Goal: Transaction & Acquisition: Purchase product/service

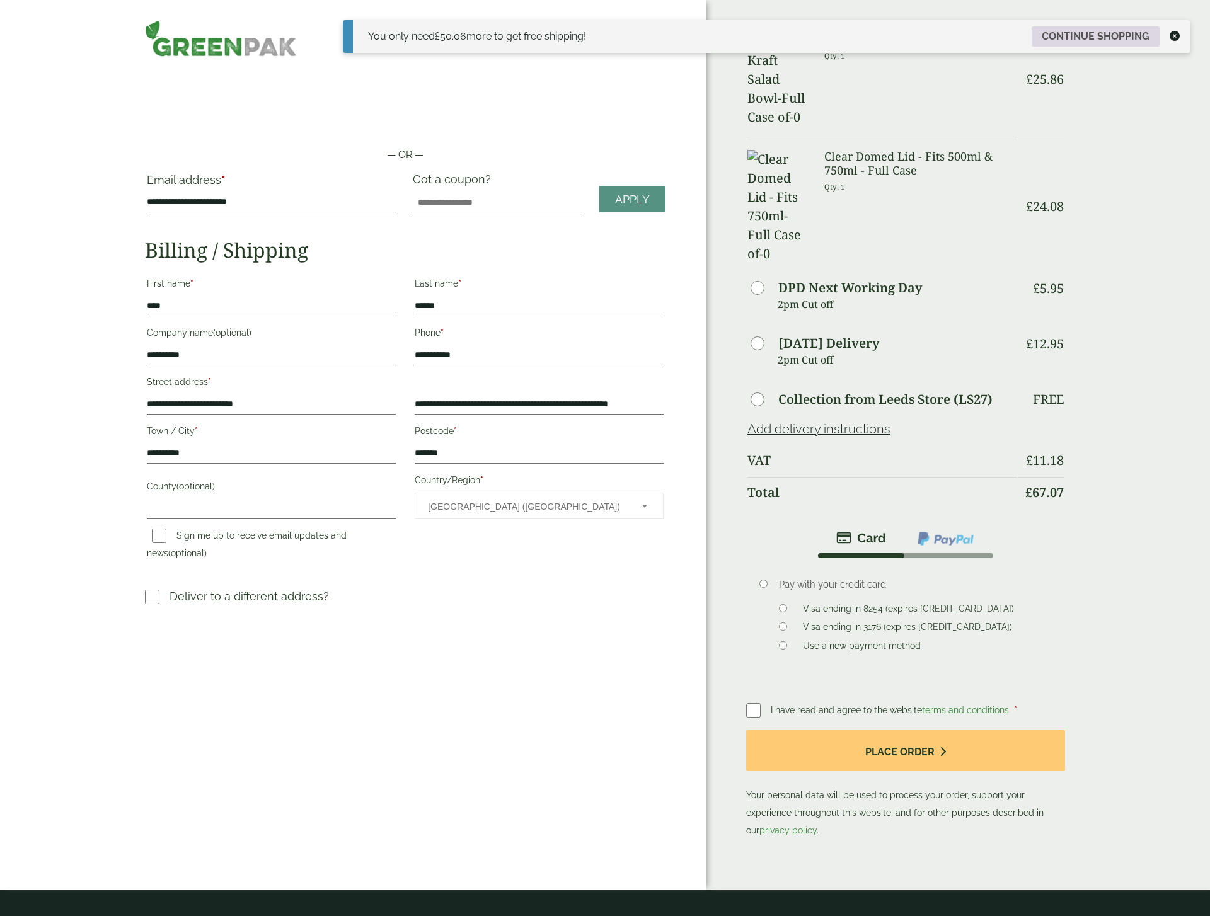
click at [1083, 39] on link "Continue shopping" at bounding box center [1096, 36] width 128 height 20
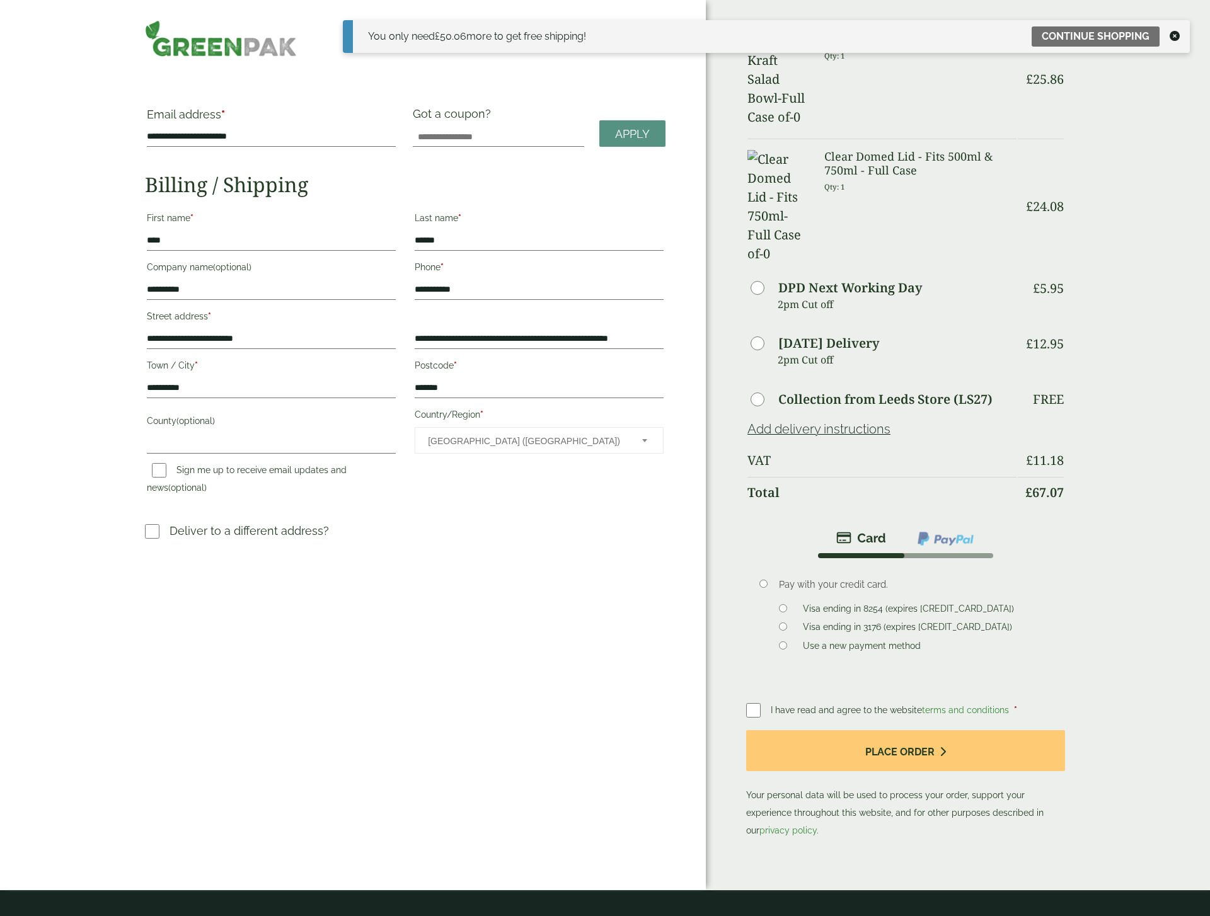
click at [1176, 37] on icon at bounding box center [1175, 36] width 10 height 10
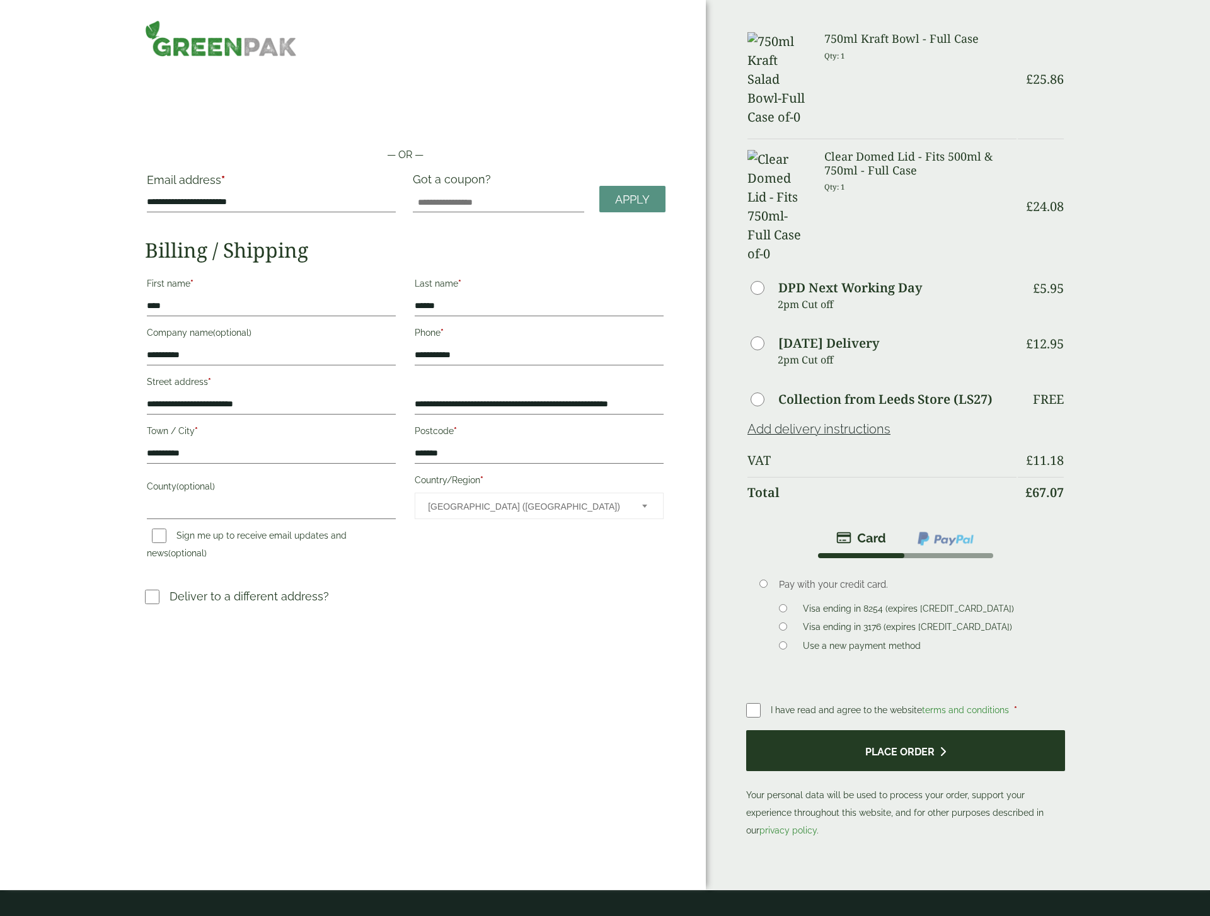
click at [923, 730] on button "Place order" at bounding box center [905, 750] width 319 height 41
